Goal: Download file/media

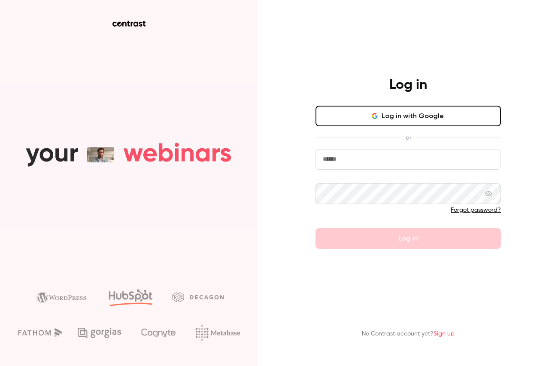
type input "**********"
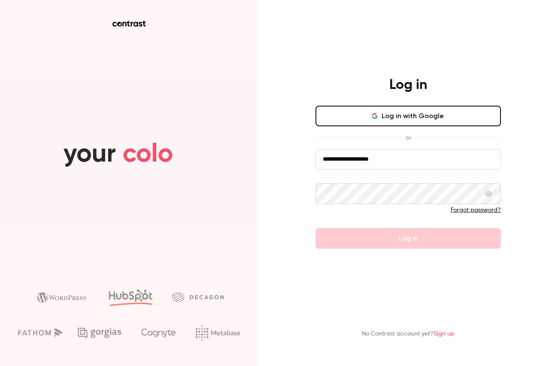
click at [366, 219] on div at bounding box center [409, 213] width 186 height 14
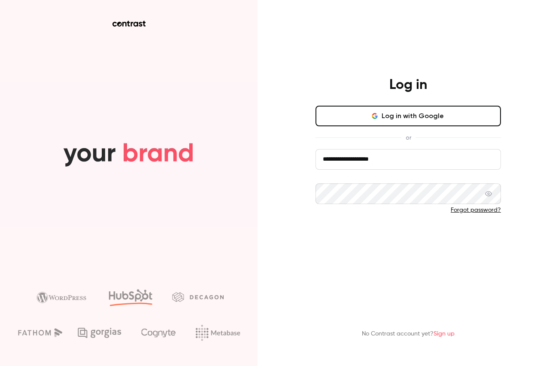
click at [370, 235] on button "Log in" at bounding box center [409, 238] width 186 height 21
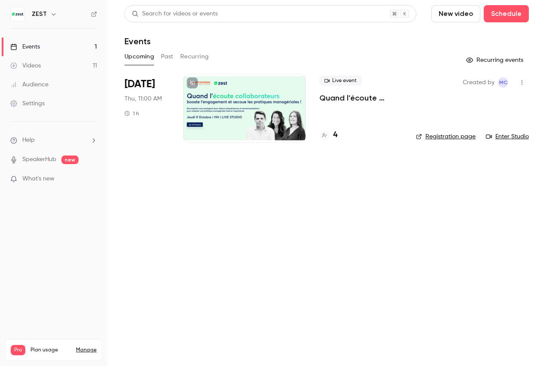
click at [337, 133] on h4 "4" at bounding box center [335, 135] width 4 height 12
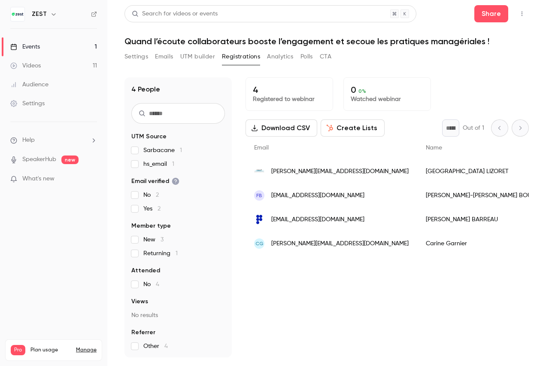
click at [276, 119] on button "Download CSV" at bounding box center [282, 127] width 72 height 17
click at [429, 64] on div "Settings Emails UTM builder Registrations Analytics Polls CTA" at bounding box center [327, 58] width 405 height 17
